Goal: Communication & Community: Answer question/provide support

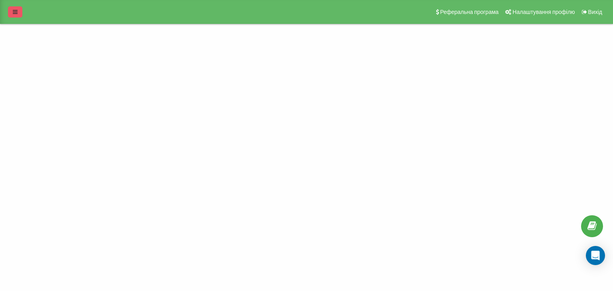
click at [14, 16] on link at bounding box center [15, 11] width 14 height 11
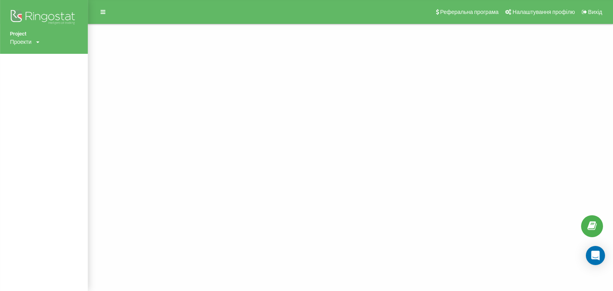
click at [34, 41] on div "Проекти ramosu.com.ua" at bounding box center [25, 42] width 30 height 8
click at [37, 41] on icon at bounding box center [37, 42] width 3 height 5
click at [37, 52] on link "[DOMAIN_NAME]" at bounding box center [36, 54] width 39 height 6
click at [103, 12] on icon at bounding box center [103, 12] width 5 height 6
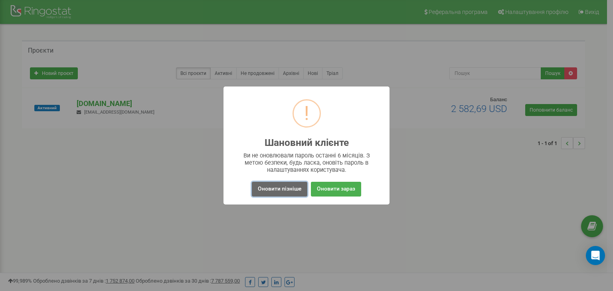
click at [297, 191] on button "Оновити пізніше" at bounding box center [279, 189] width 55 height 15
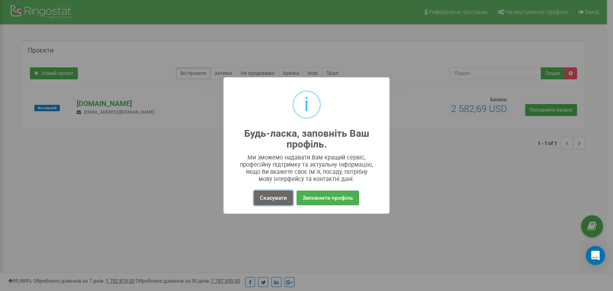
click at [275, 200] on button "Скасувати" at bounding box center [273, 198] width 39 height 15
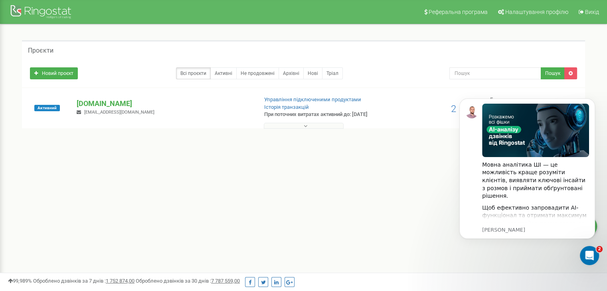
click at [394, 158] on div "Проєкти Новий проєкт Всі проєкти Активні Не продовжені Архівні Нові Тріал Пошук" at bounding box center [303, 98] width 595 height 149
click at [588, 251] on icon "Відкрити програму для спілкування Intercom" at bounding box center [588, 254] width 13 height 13
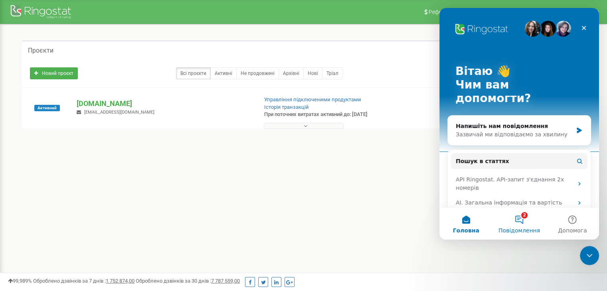
click at [518, 222] on button "2 Повідомлення" at bounding box center [518, 224] width 53 height 32
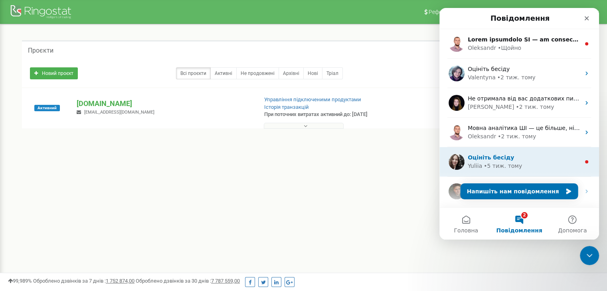
click at [544, 162] on div "Yuliia • 5 тиж. тому" at bounding box center [523, 166] width 112 height 8
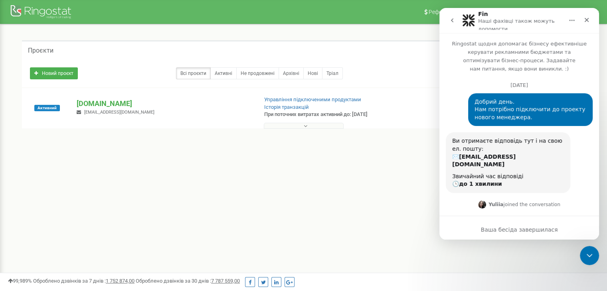
scroll to position [49, 0]
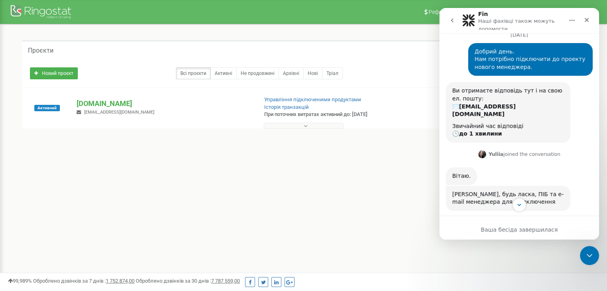
click at [451, 22] on icon "go back" at bounding box center [452, 20] width 6 height 6
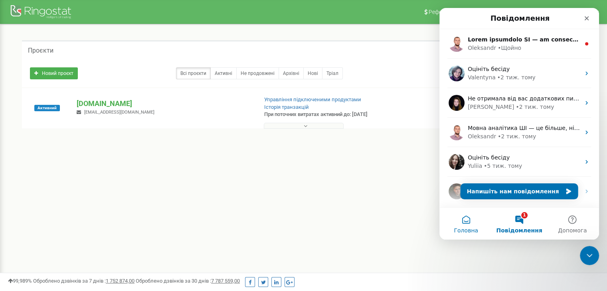
click at [462, 218] on button "Головна" at bounding box center [465, 224] width 53 height 32
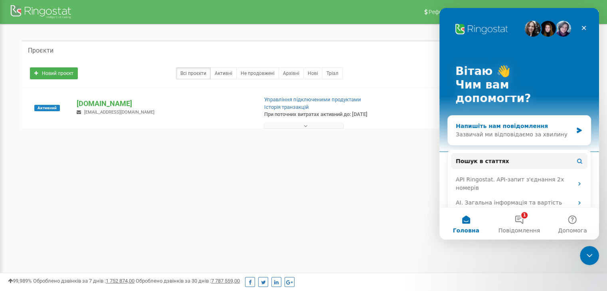
click at [519, 130] on div "Зазвичай ми відповідаємо за хвилину" at bounding box center [514, 134] width 117 height 8
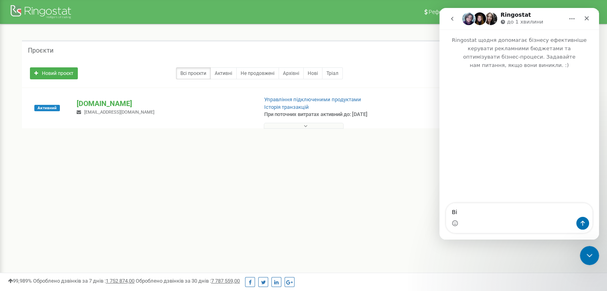
type textarea "В"
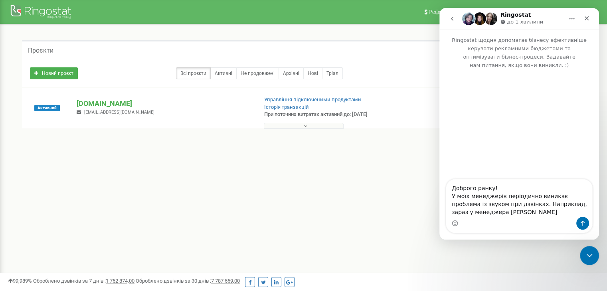
click at [463, 213] on textarea "Доброго ранку! У моїх менеджерів періодично виникає проблема із звуком при дзві…" at bounding box center [519, 197] width 146 height 37
click at [519, 213] on textarea "Доброго ранку! У моїх менеджерів періодично виникає проблема із звуком при дзві…" at bounding box center [519, 197] width 146 height 37
click at [587, 205] on textarea "Доброго ранку! У моїх менеджерів періодично виникає проблема із звуком при дзві…" at bounding box center [519, 197] width 146 height 37
click at [559, 204] on textarea "Доброго ранку! У моїх менеджерів періодично виникає проблема із звуком при дзві…" at bounding box center [519, 197] width 146 height 37
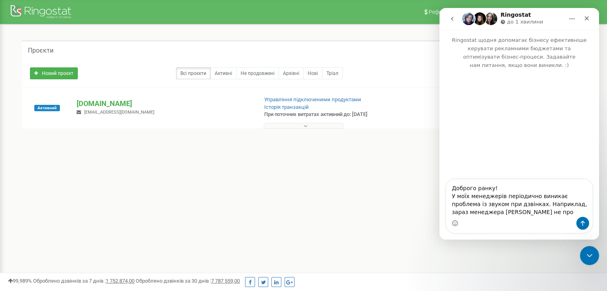
click at [468, 213] on textarea "Доброго ранку! У моїх менеджерів періодично виникає проблема із звуком при дзві…" at bounding box center [519, 197] width 146 height 37
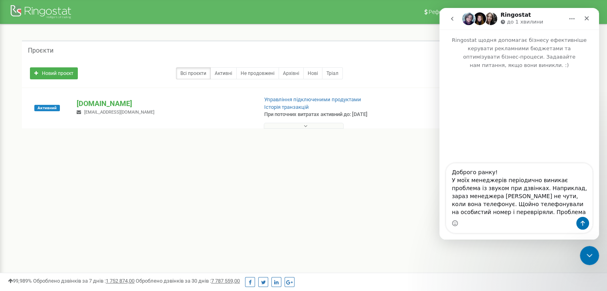
click at [469, 214] on textarea "Доброго ранку! У моїх менеджерів періодично виникає проблема із звуком при дзві…" at bounding box center [519, 190] width 146 height 53
click at [513, 214] on textarea "Доброго ранку! У моїх менеджерів періодично виникає проблема із звуком при дзві…" at bounding box center [519, 190] width 146 height 53
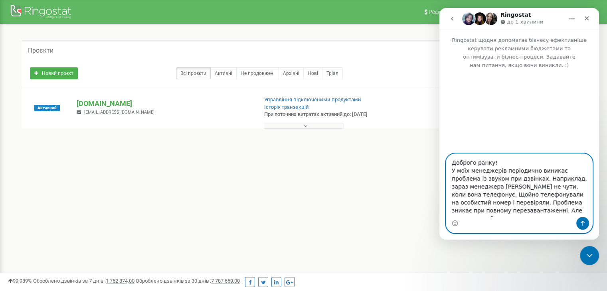
click at [548, 215] on textarea "Доброго ранку! У моїх менеджерів періодично виникає проблема із звуком при дзві…" at bounding box center [519, 185] width 146 height 63
click at [574, 211] on textarea "Доброго ранку! У моїх менеджерів періодично виникає проблема із звуком при дзві…" at bounding box center [519, 185] width 146 height 63
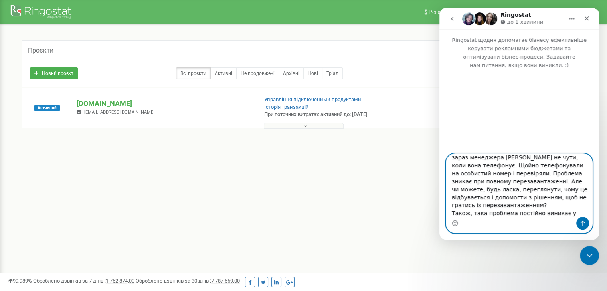
scroll to position [37, 0]
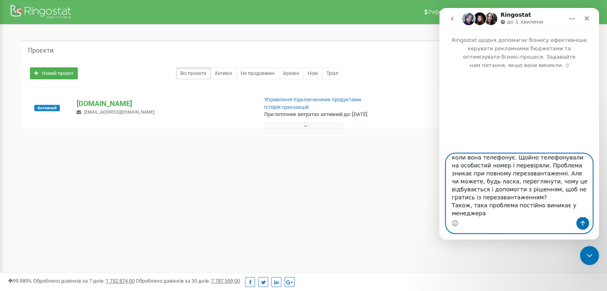
click at [508, 206] on textarea "Доброго ранку! У моїх менеджерів періодично виникає проблема із звуком при дзві…" at bounding box center [519, 185] width 146 height 63
click at [520, 206] on textarea "Доброго ранку! У моїх менеджерів періодично виникає проблема із звуком при дзві…" at bounding box center [519, 185] width 146 height 63
drag, startPoint x: 485, startPoint y: 215, endPoint x: 449, endPoint y: 200, distance: 38.7
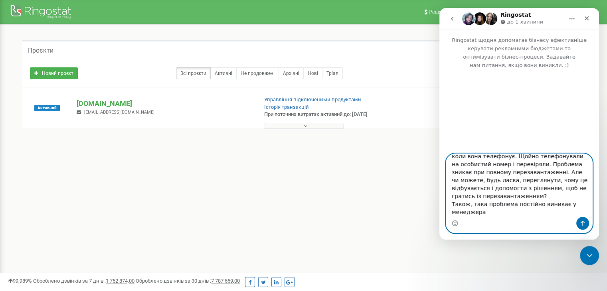
click at [449, 200] on textarea "Доброго ранку! У моїх менеджерів періодично виникає проблема із звуком при дзві…" at bounding box center [519, 185] width 146 height 63
type textarea "Доброго ранку! У моїх менеджерів періодично виникає проблема із звуком при дзві…"
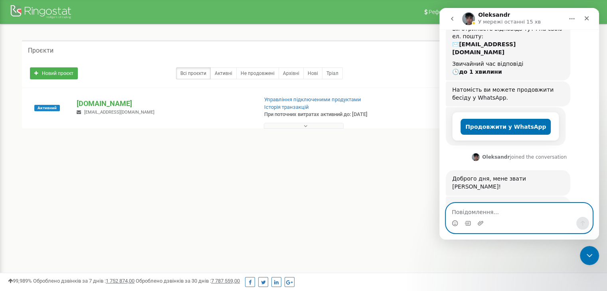
scroll to position [172, 0]
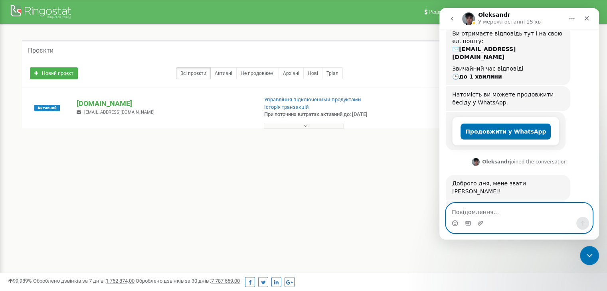
click at [475, 211] on textarea "Повідомлення..." at bounding box center [519, 210] width 146 height 14
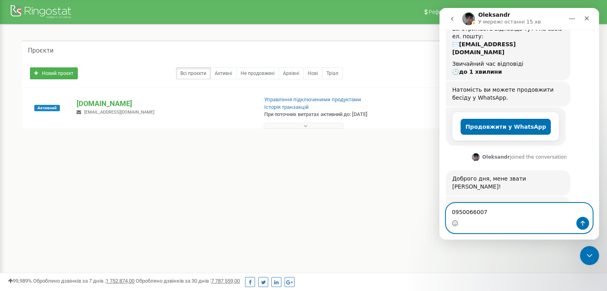
scroll to position [179, 0]
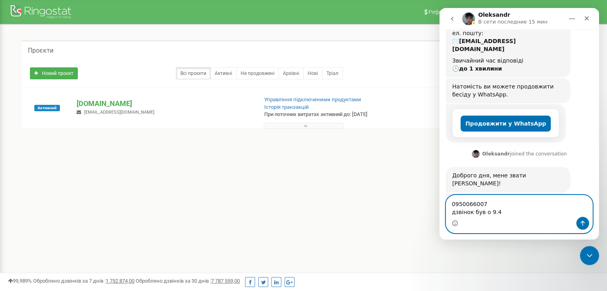
type textarea "0950066007 дзвінок був о 9.42"
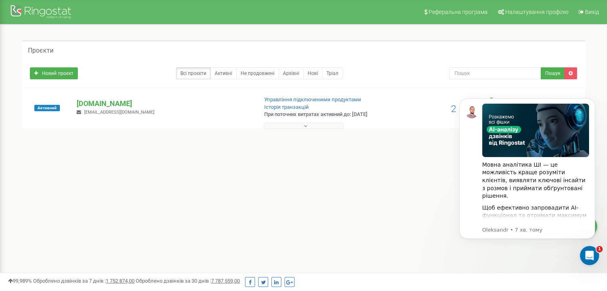
scroll to position [0, 0]
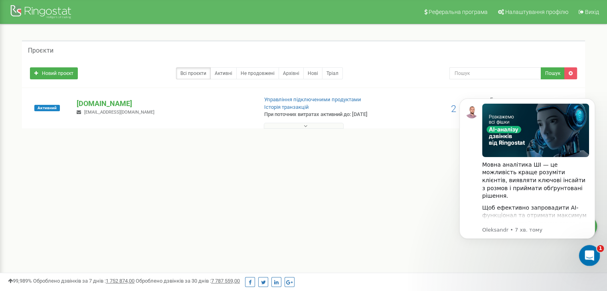
click at [590, 249] on div "Відкрити програму для спілкування Intercom" at bounding box center [588, 254] width 26 height 26
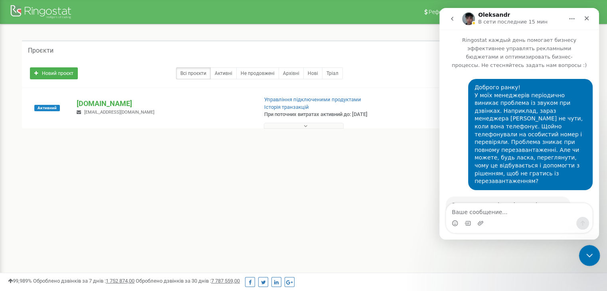
scroll to position [203, 0]
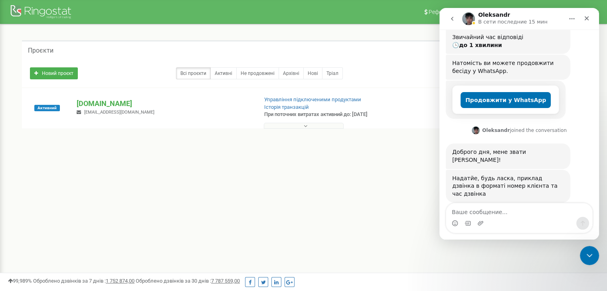
click at [390, 185] on div "Реферальна програма Налаштування профілю Вихід Проєкти Новий проєкт Всі проєкти…" at bounding box center [303, 239] width 607 height 479
click at [375, 200] on div "Реферальна програма Налаштування профілю Вихід Проєкти Новий проєкт Всі проєкти…" at bounding box center [303, 239] width 607 height 479
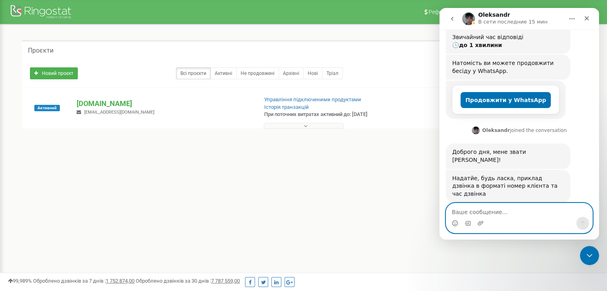
click at [483, 213] on textarea "Ваше сообщение..." at bounding box center [519, 210] width 146 height 14
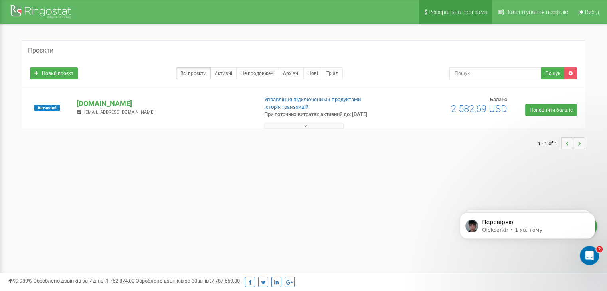
scroll to position [227, 0]
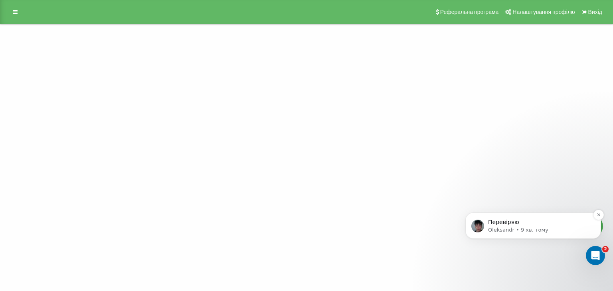
click at [505, 228] on p "Oleksandr • 9 хв. тому" at bounding box center [539, 230] width 103 height 7
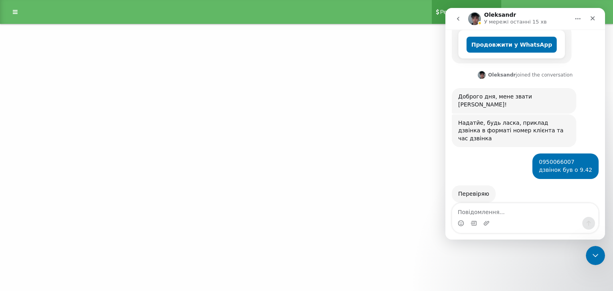
scroll to position [227, 0]
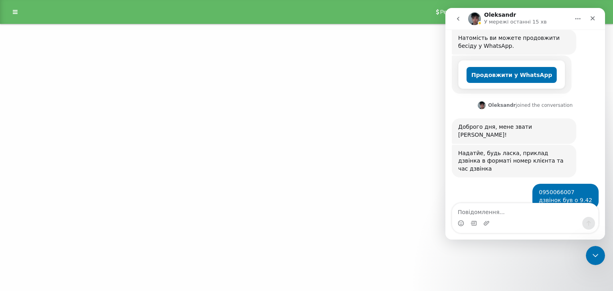
click at [354, 48] on div "Project Проекти ramosu.com.ua Реферальна програма Налаштування профілю Вихід" at bounding box center [306, 145] width 613 height 291
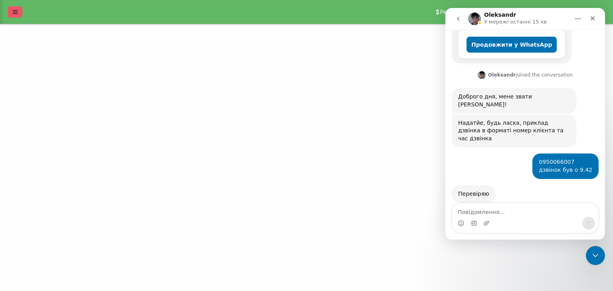
scroll to position [258, 0]
click at [8, 9] on link at bounding box center [15, 11] width 14 height 11
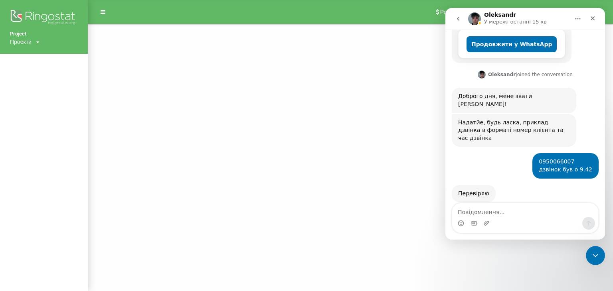
click at [37, 43] on icon at bounding box center [37, 42] width 3 height 5
click at [124, 48] on div "Project Проекти ramosu.com.ua Реферальна програма Налаштування профілю Вихід" at bounding box center [306, 145] width 613 height 291
click at [101, 11] on icon at bounding box center [103, 12] width 5 height 6
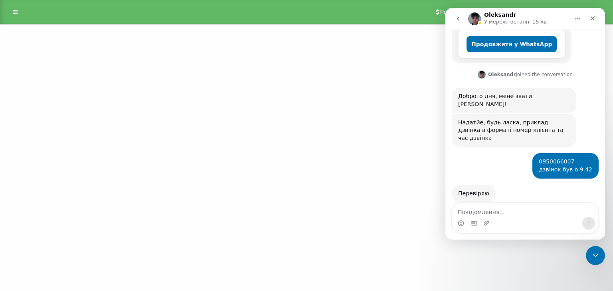
scroll to position [227, 0]
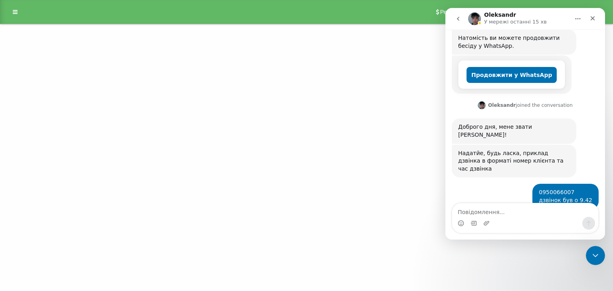
click at [46, 11] on div "Реферальна програма Налаштування профілю Вихід" at bounding box center [306, 12] width 613 height 24
click at [592, 21] on icon "Закрити" at bounding box center [592, 18] width 6 height 6
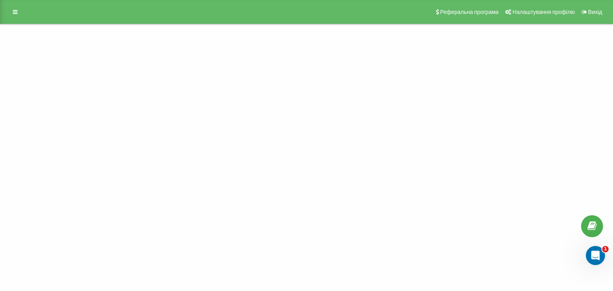
scroll to position [227, 0]
click at [14, 14] on icon at bounding box center [15, 12] width 5 height 6
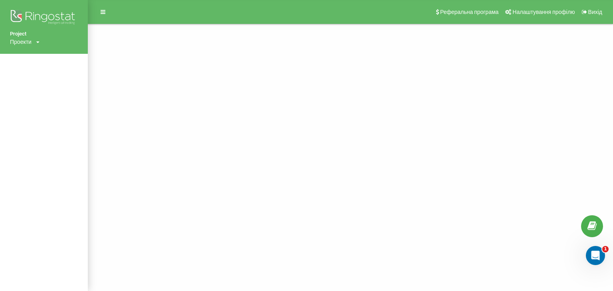
click at [38, 43] on icon at bounding box center [37, 42] width 3 height 5
click at [35, 52] on link "[DOMAIN_NAME]" at bounding box center [36, 54] width 39 height 6
click at [51, 12] on img at bounding box center [44, 18] width 68 height 20
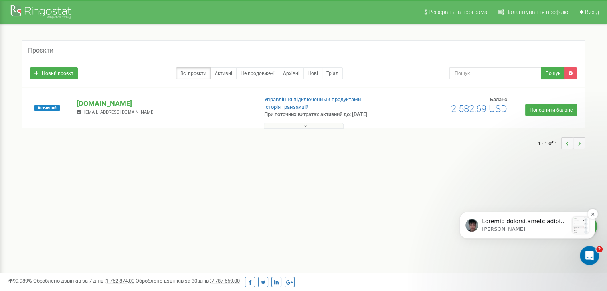
click at [497, 221] on p "Notification stack" at bounding box center [525, 222] width 86 height 8
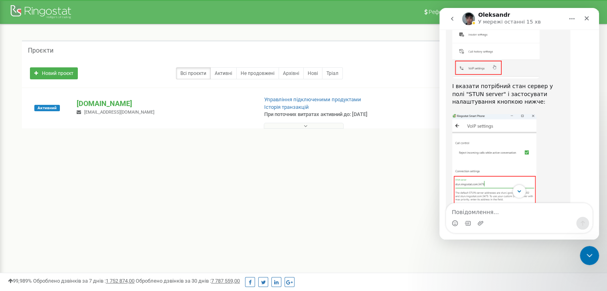
scroll to position [927, 0]
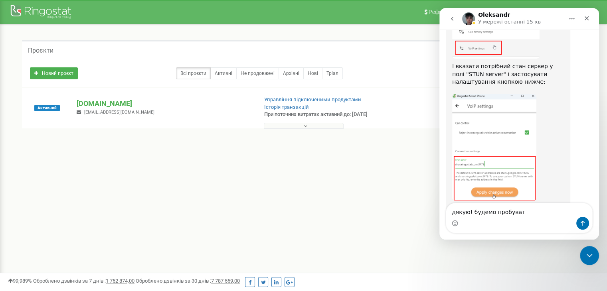
type textarea "дякую! будемо пробувати"
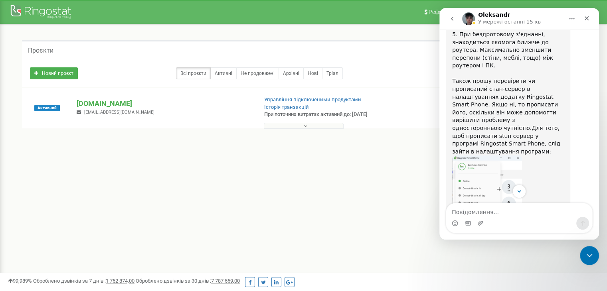
scroll to position [584, 0]
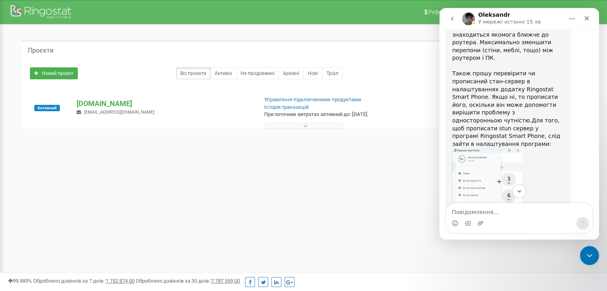
click at [464, 148] on img "Oleksandr каже…" at bounding box center [487, 201] width 70 height 107
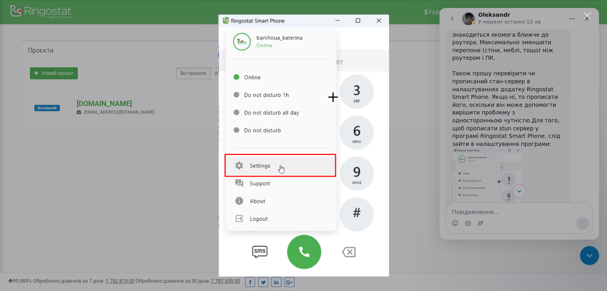
scroll to position [0, 0]
click at [382, 22] on img "Закрити" at bounding box center [303, 146] width 171 height 262
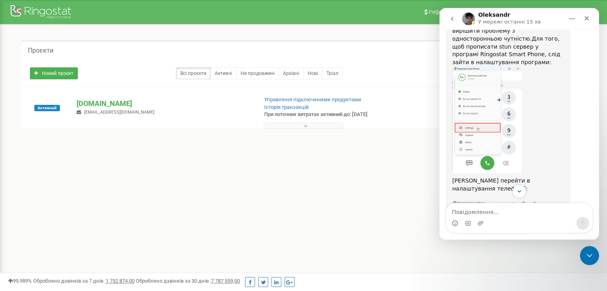
scroll to position [703, 0]
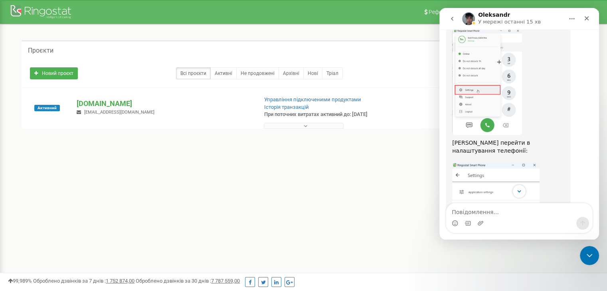
click at [501, 163] on img "Oleksandr каже…" at bounding box center [495, 216] width 87 height 107
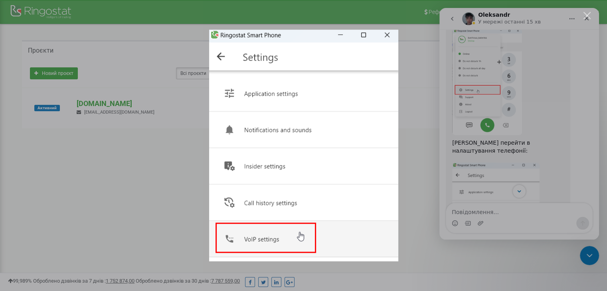
scroll to position [0, 0]
click at [389, 33] on img "Закрити" at bounding box center [303, 146] width 189 height 232
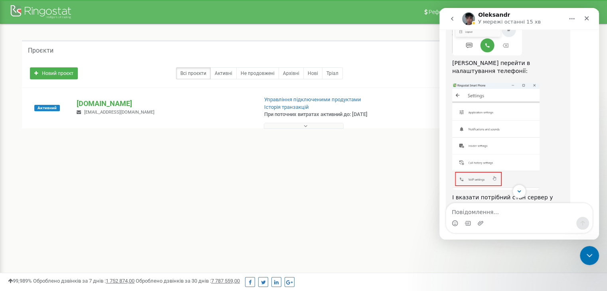
scroll to position [903, 0]
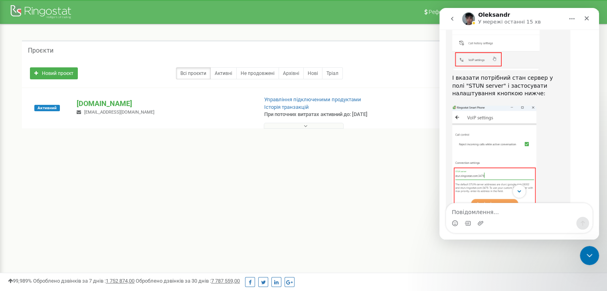
click at [499, 106] on img "Oleksandr каже…" at bounding box center [494, 159] width 84 height 107
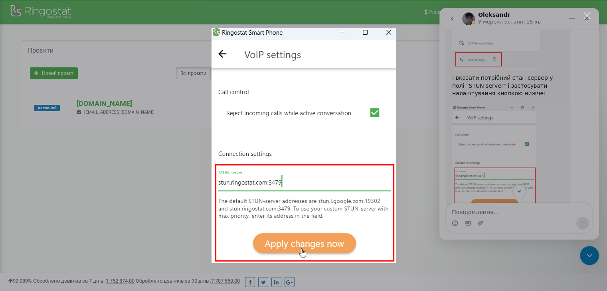
click at [388, 31] on img "Закрити" at bounding box center [303, 145] width 184 height 235
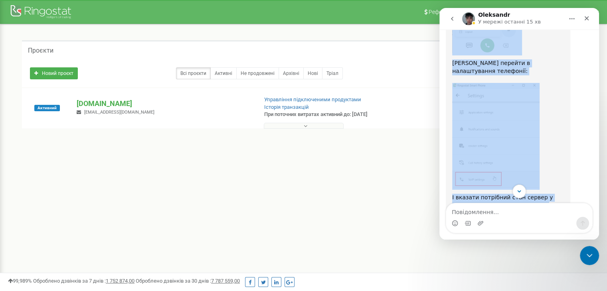
scroll to position [943, 0]
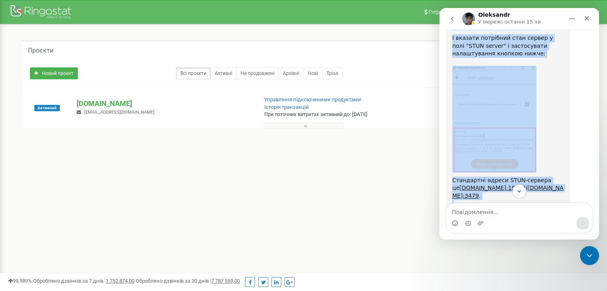
drag, startPoint x: 452, startPoint y: 116, endPoint x: 562, endPoint y: 152, distance: 116.4
copy div "Loremip dolorsitametc adipisci elits doeius temp incididu: ​ 5) Utlabo etdolore…"
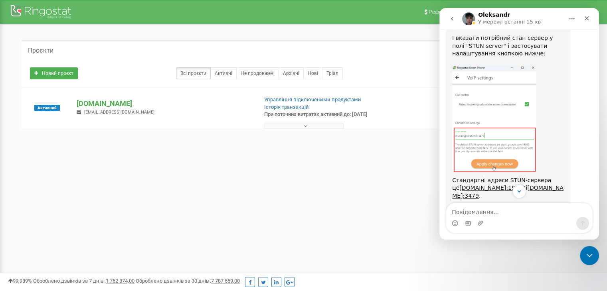
click at [508, 69] on img "Oleksandr каже…" at bounding box center [494, 119] width 84 height 107
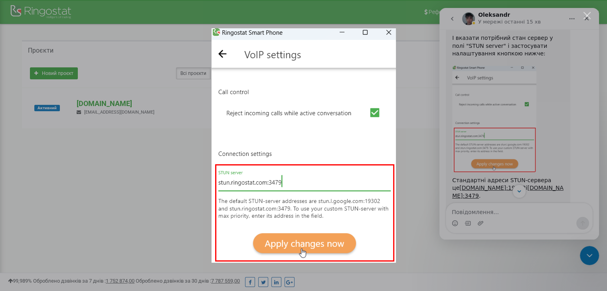
click at [389, 33] on img "Закрити" at bounding box center [303, 145] width 184 height 235
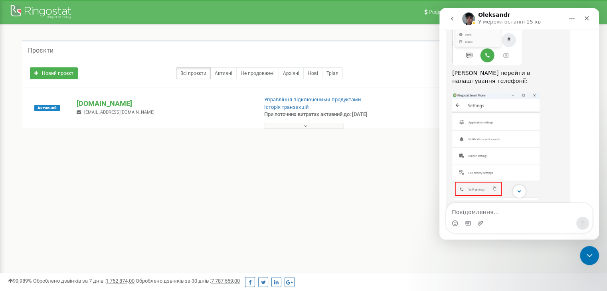
scroll to position [772, 0]
click at [501, 94] on img "Oleksandr каже…" at bounding box center [495, 147] width 87 height 107
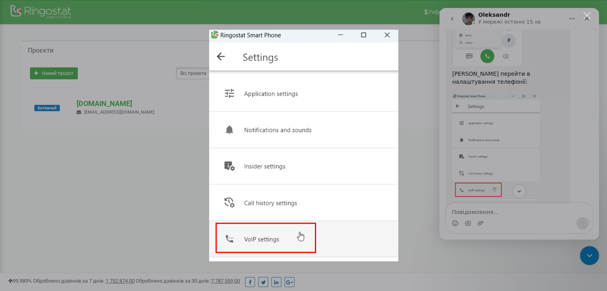
scroll to position [0, 0]
click at [387, 37] on img "Закрити" at bounding box center [303, 146] width 189 height 232
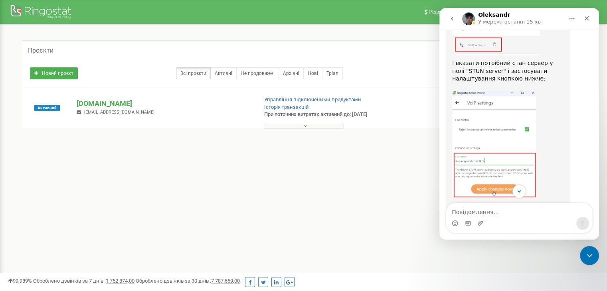
scroll to position [990, 0]
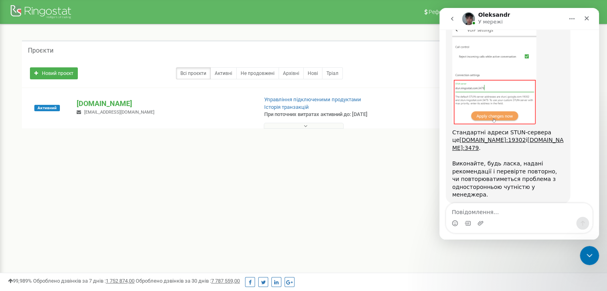
click at [340, 185] on div "Реферальна програма Налаштування профілю Вихід Проєкти Новий проєкт Всі проєкти…" at bounding box center [303, 239] width 607 height 479
